Goal: Check status: Check status

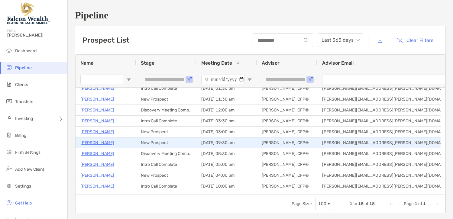
scroll to position [20, 0]
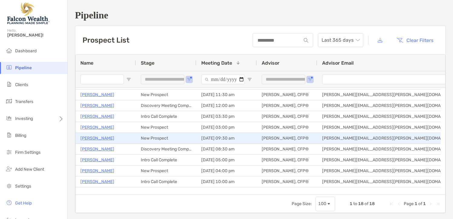
click at [96, 138] on p "[PERSON_NAME]" at bounding box center [97, 139] width 34 height 8
